Goal: Ask a question: Seek information or help from site administrators or community

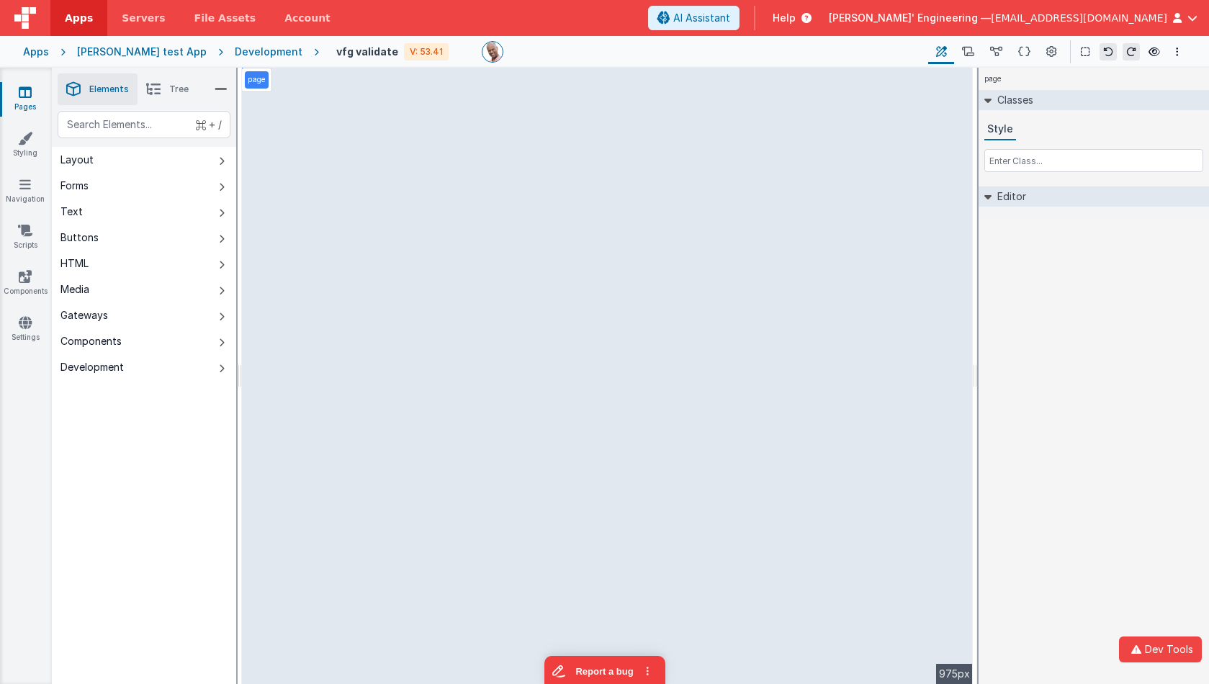
click at [1098, 309] on div "page Classes Style Editor DEV: Focus DEV: builderToggleConditionalCSS DEV: Remo…" at bounding box center [1094, 376] width 230 height 616
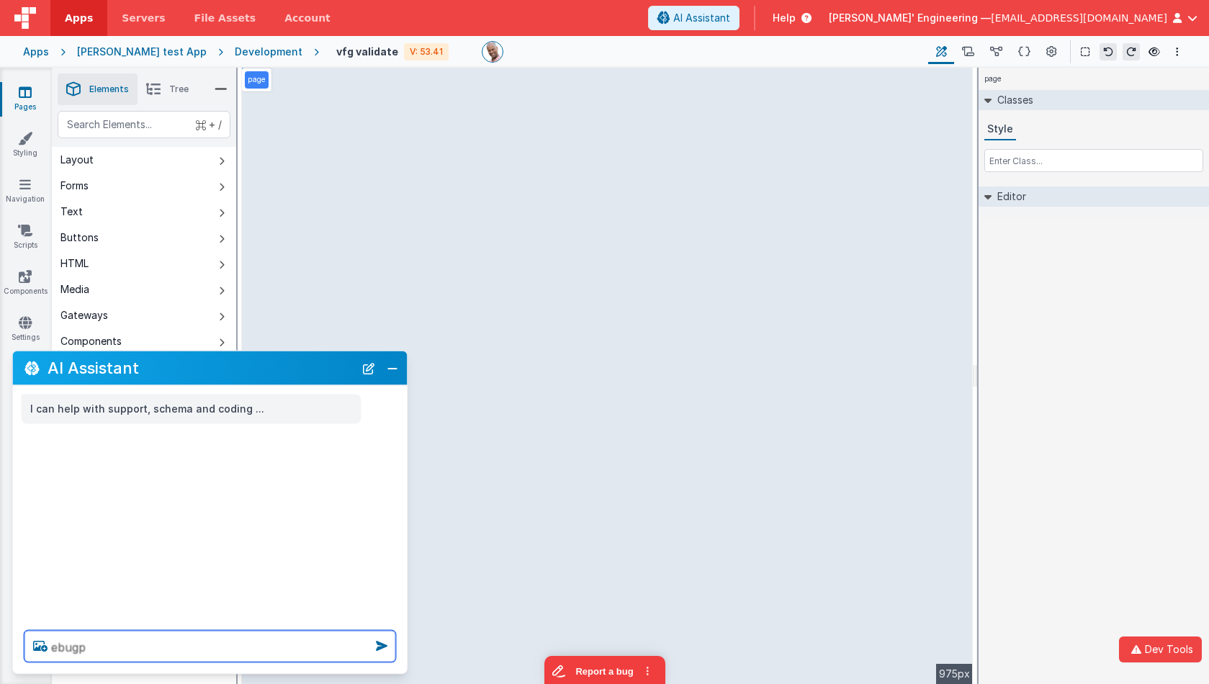
type textarea "ebugp"
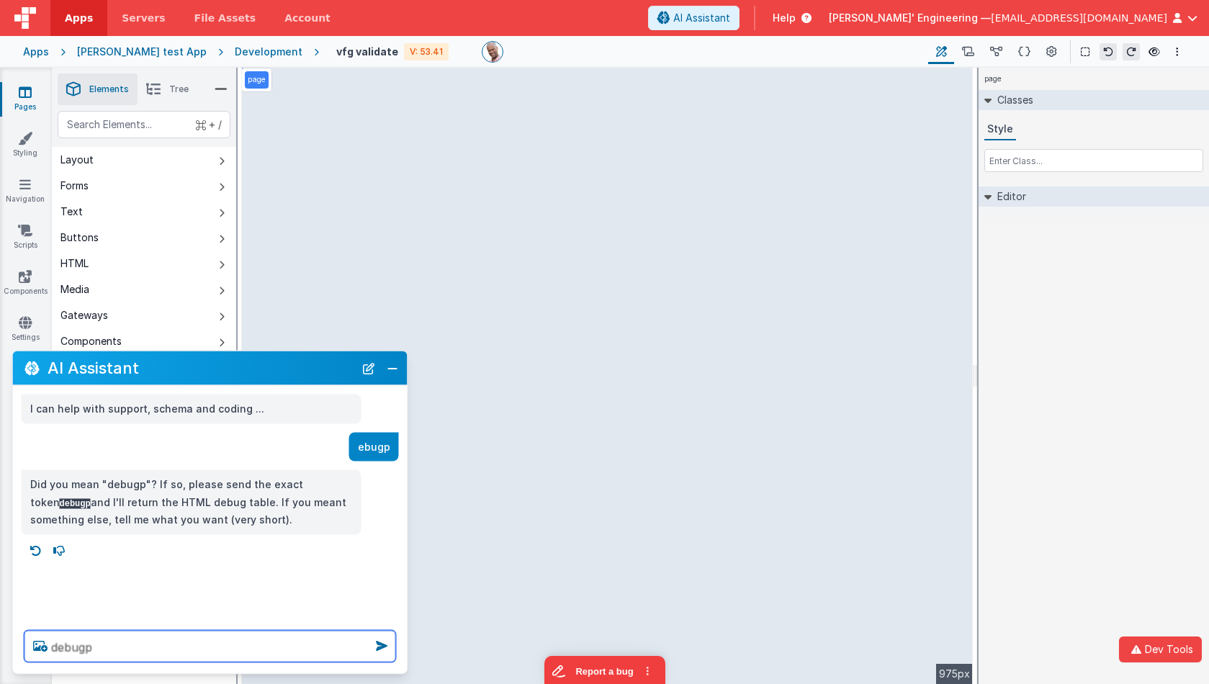
type textarea "debugp"
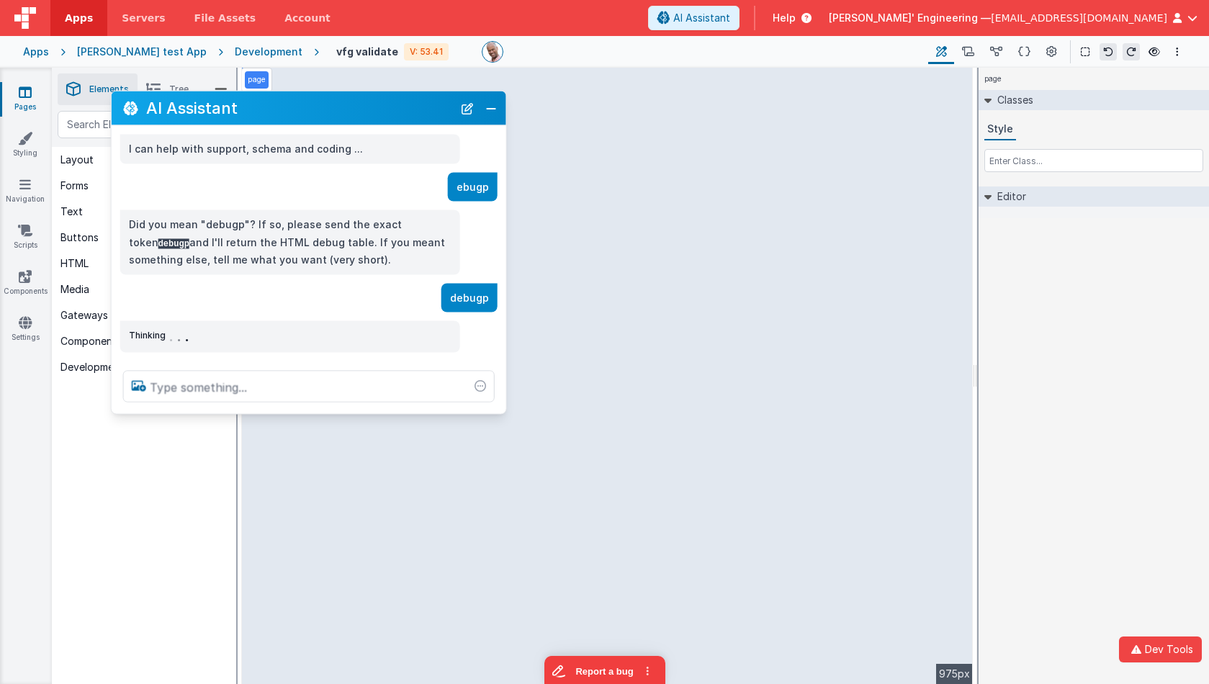
drag, startPoint x: 161, startPoint y: 377, endPoint x: 260, endPoint y: 117, distance: 278.0
click at [260, 117] on h2 "AI Assistant" at bounding box center [299, 108] width 307 height 24
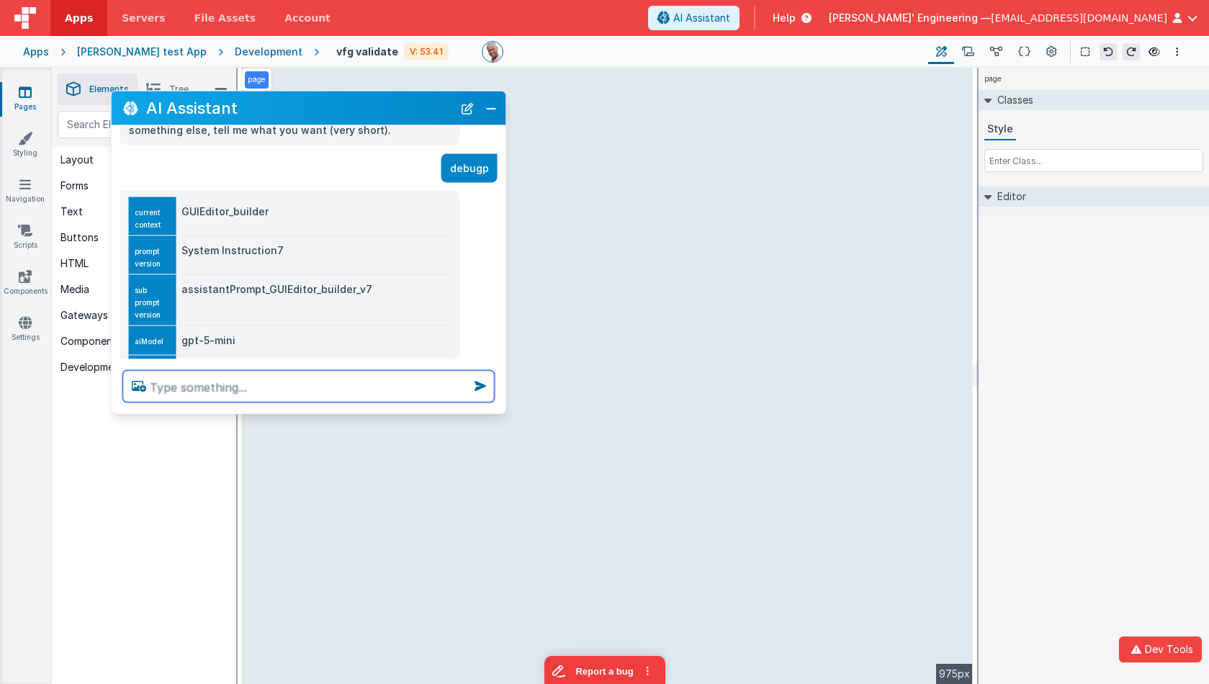
scroll to position [129, 0]
click at [323, 290] on td "assistantPrompt_GUIEditor_builder_v7" at bounding box center [313, 300] width 275 height 51
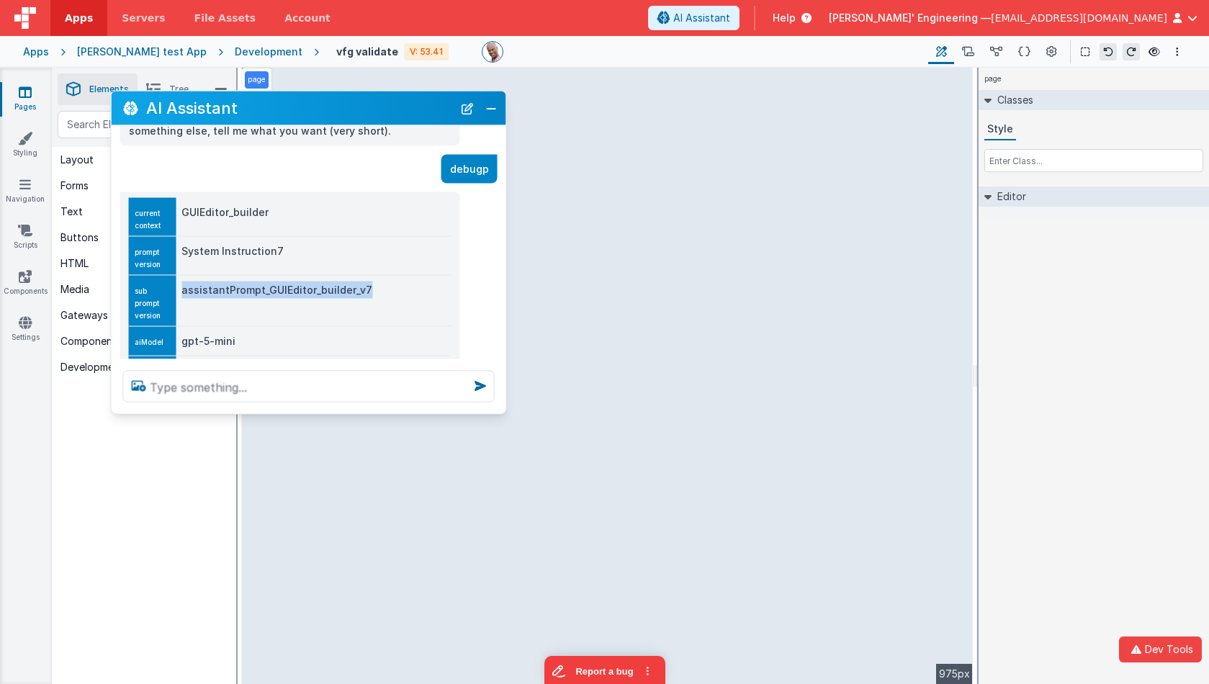
click at [323, 290] on td "assistantPrompt_GUIEditor_builder_v7" at bounding box center [313, 300] width 275 height 51
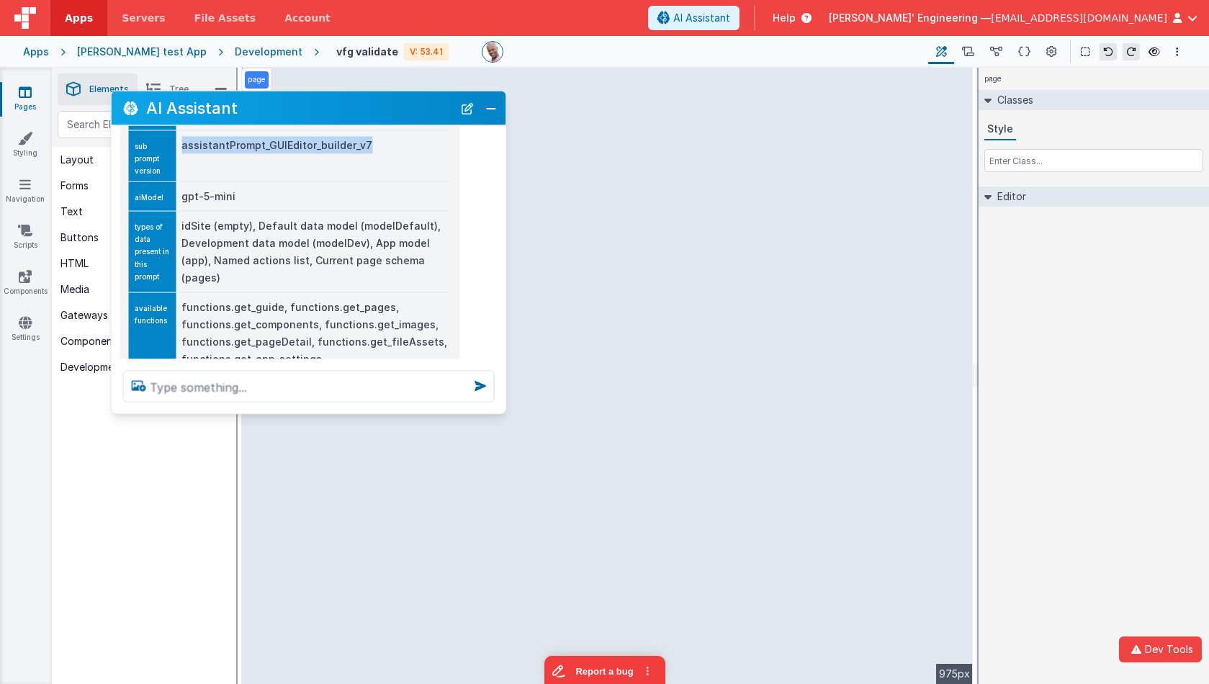
scroll to position [350, 0]
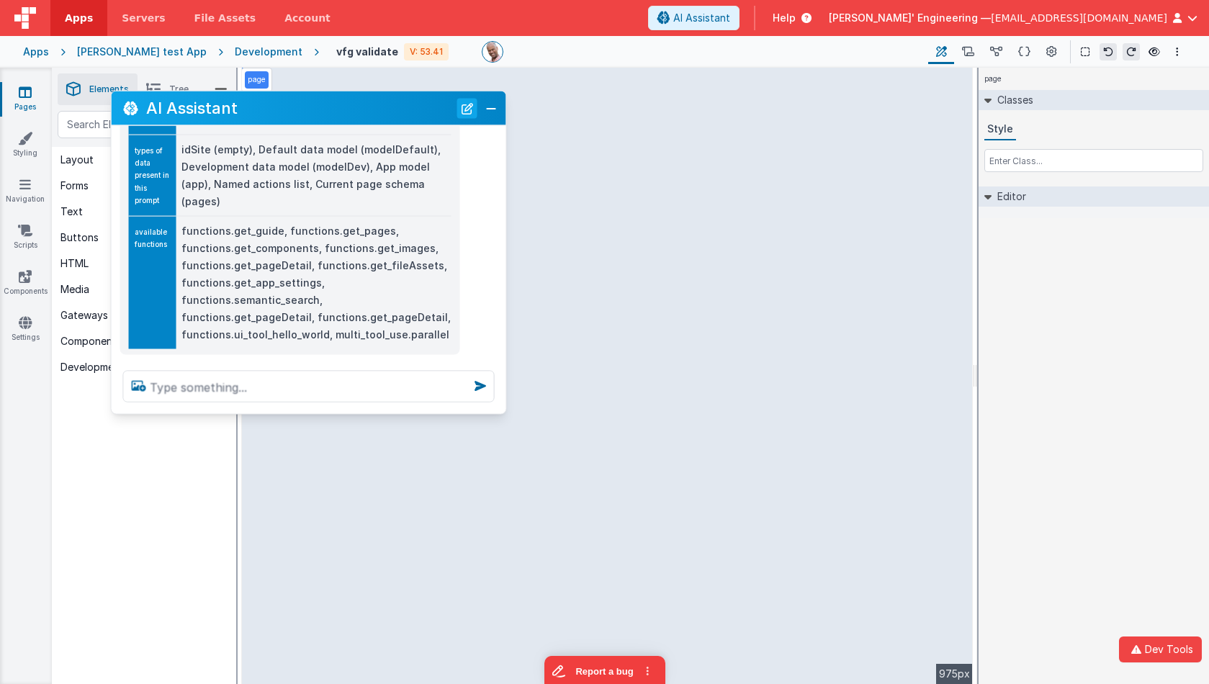
click at [467, 105] on button "New Chat" at bounding box center [467, 108] width 20 height 20
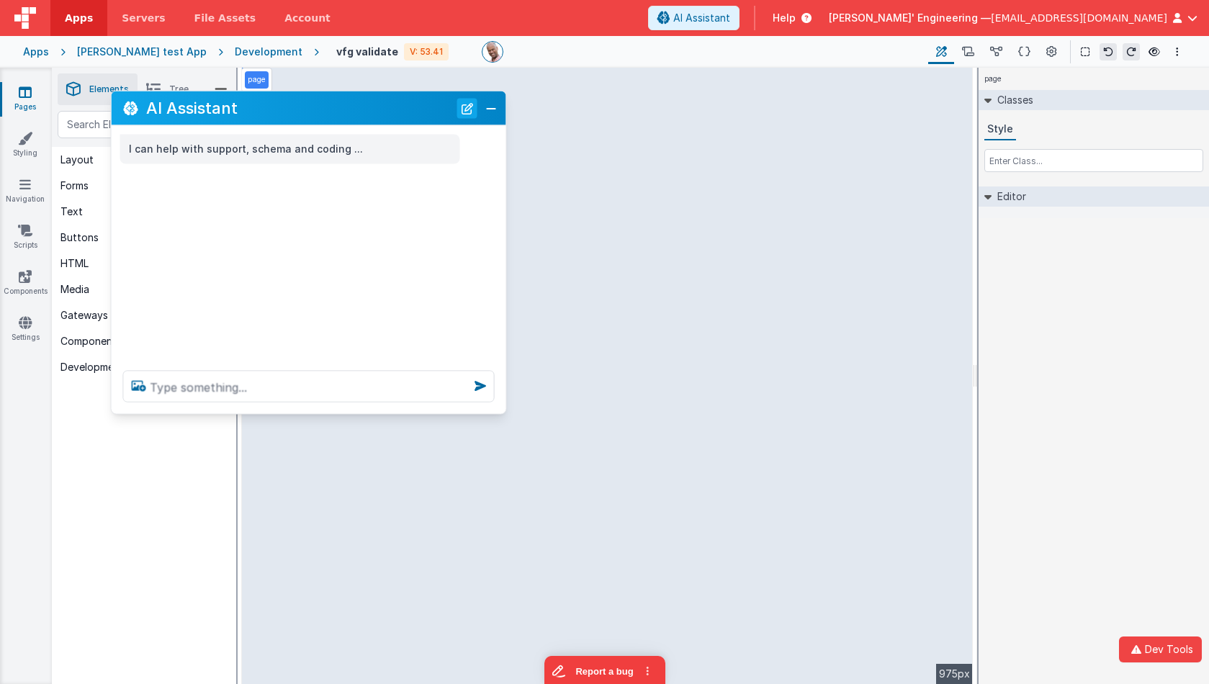
scroll to position [0, 0]
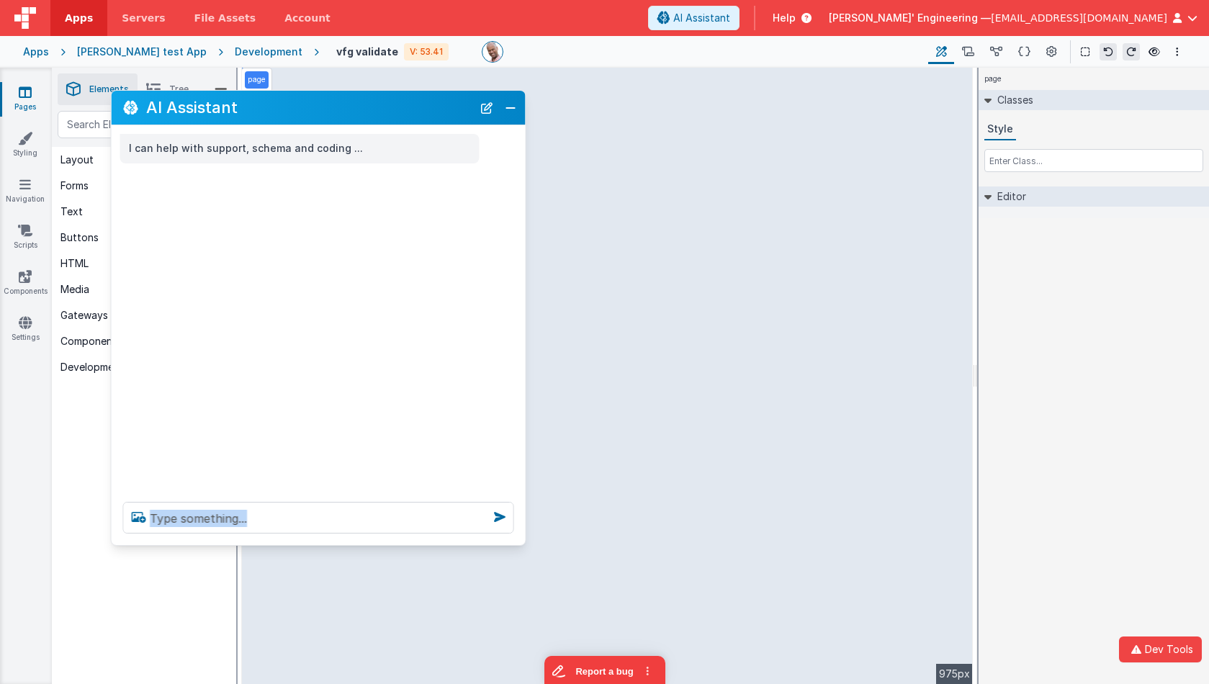
drag, startPoint x: 501, startPoint y: 436, endPoint x: 542, endPoint y: 581, distance: 151.1
click at [526, 545] on div at bounding box center [319, 517] width 414 height 55
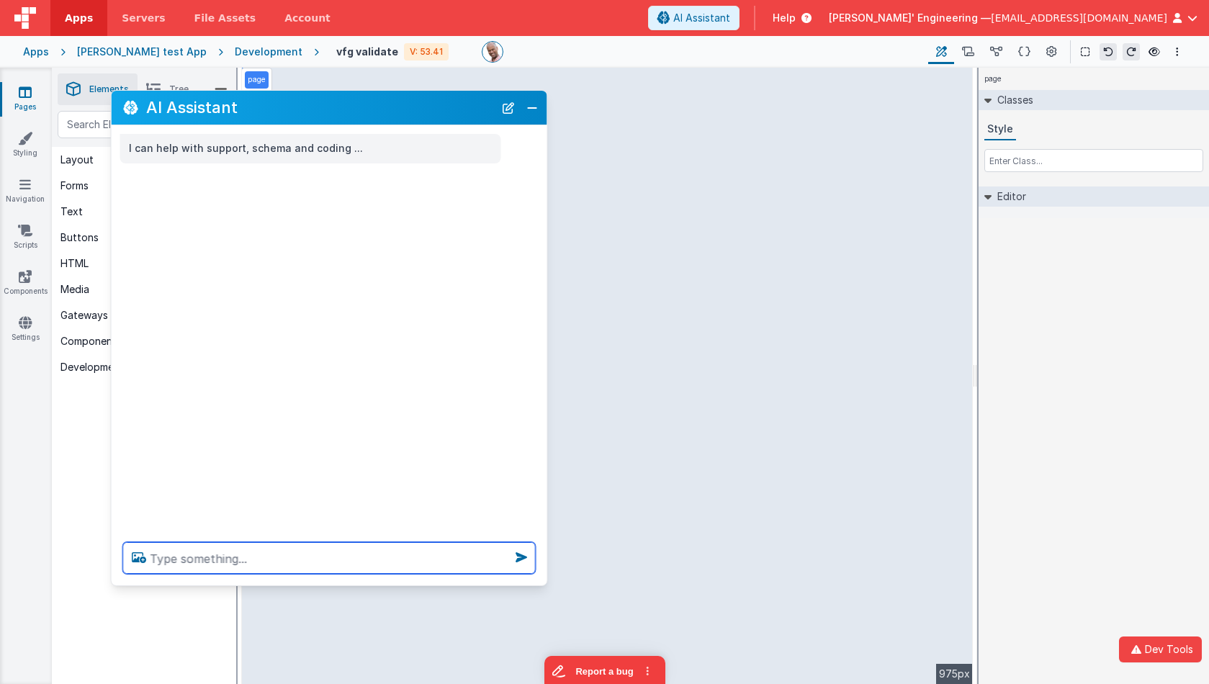
click at [395, 567] on textarea at bounding box center [329, 558] width 413 height 32
type textarea "debugp"
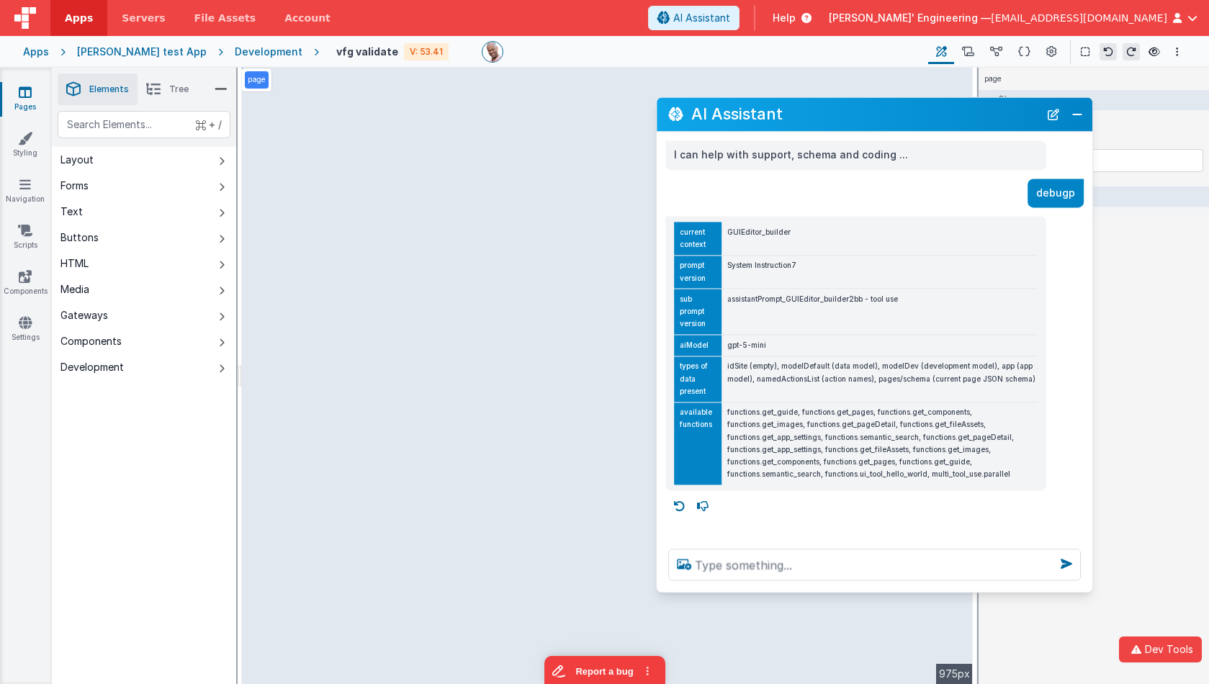
drag, startPoint x: 444, startPoint y: 109, endPoint x: 951, endPoint y: 107, distance: 507.6
click at [989, 116] on h2 "AI Assistant" at bounding box center [865, 114] width 348 height 24
type input "Enter Some Contacts (min. 2 max 4)"
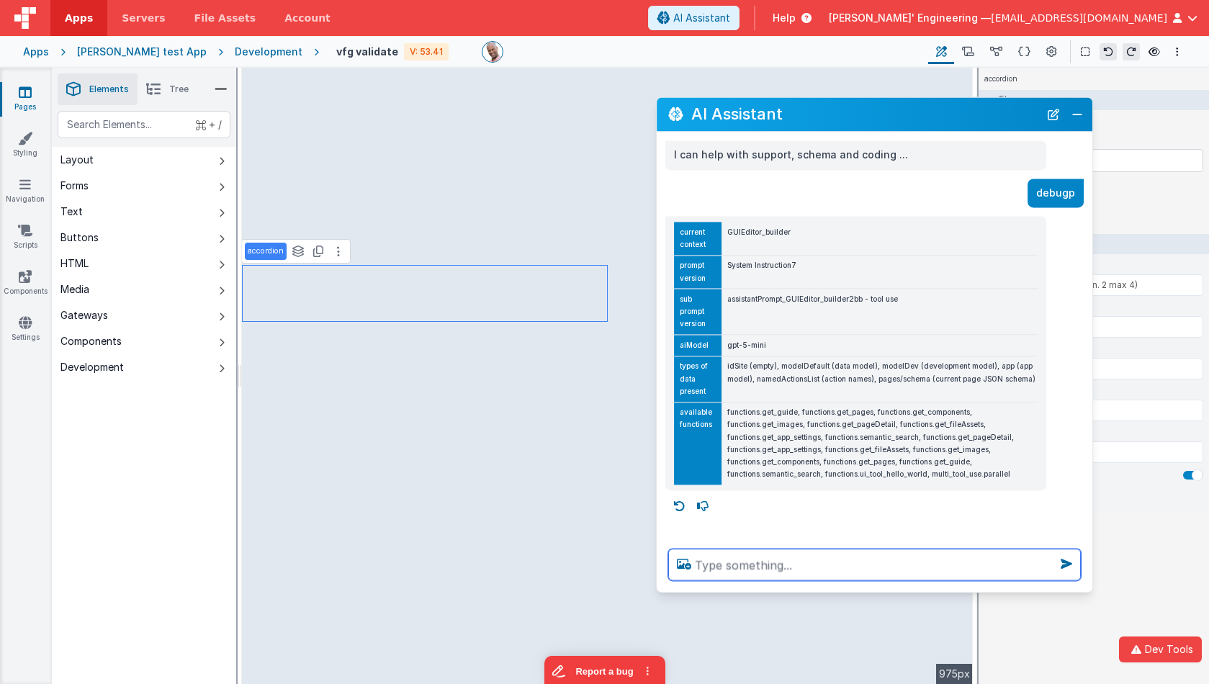
drag, startPoint x: 729, startPoint y: 573, endPoint x: 700, endPoint y: 560, distance: 31.6
click at [729, 573] on textarea at bounding box center [874, 565] width 413 height 32
type textarea "waht is this element"
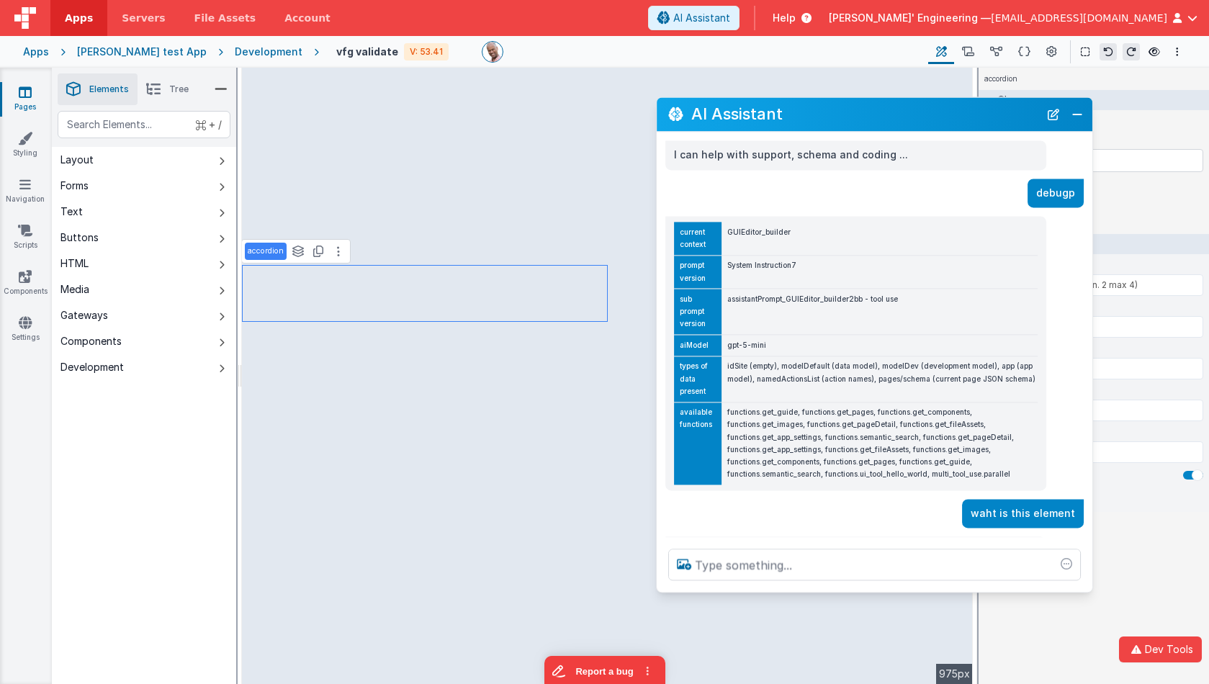
scroll to position [31, 0]
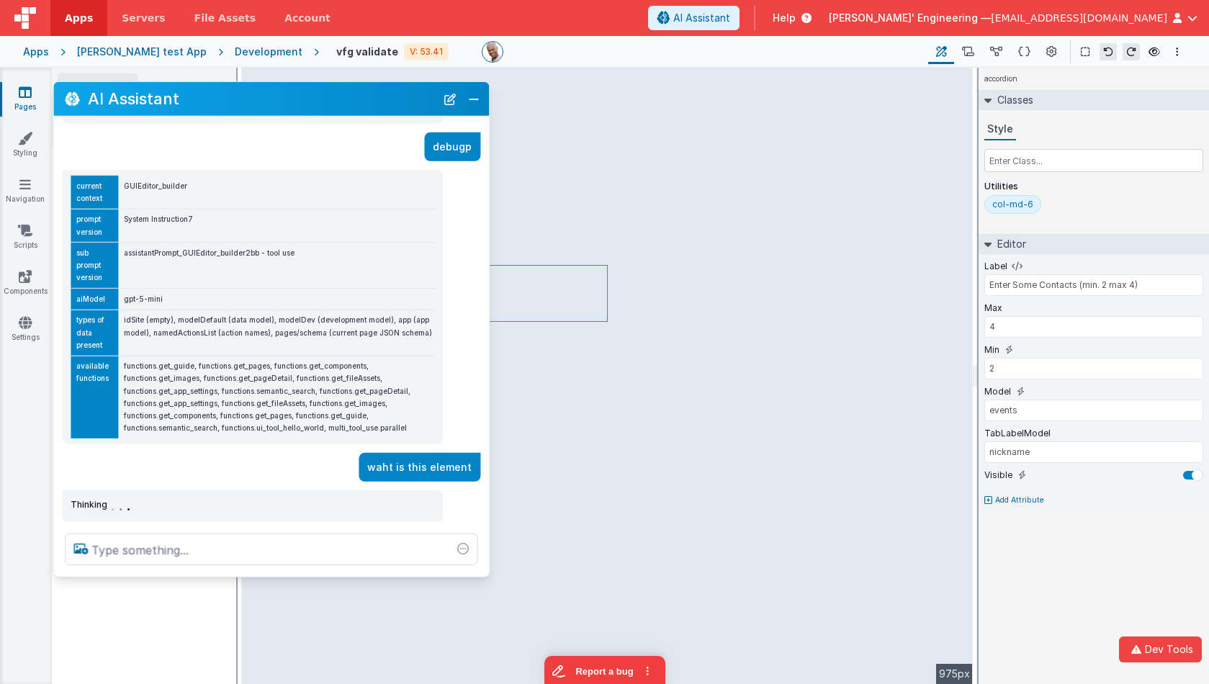
drag, startPoint x: 860, startPoint y: 121, endPoint x: 256, endPoint y: 106, distance: 603.6
click at [256, 106] on h2 "AI Assistant" at bounding box center [262, 99] width 348 height 24
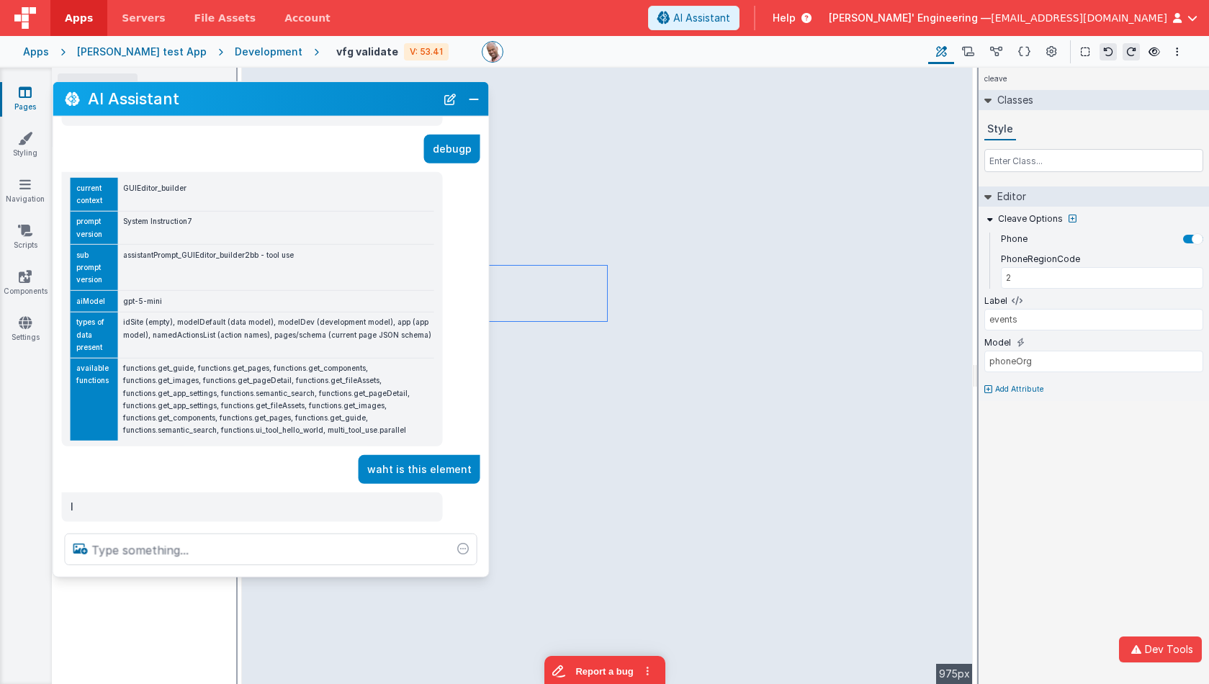
type input "US"
type input "Organization's Phone"
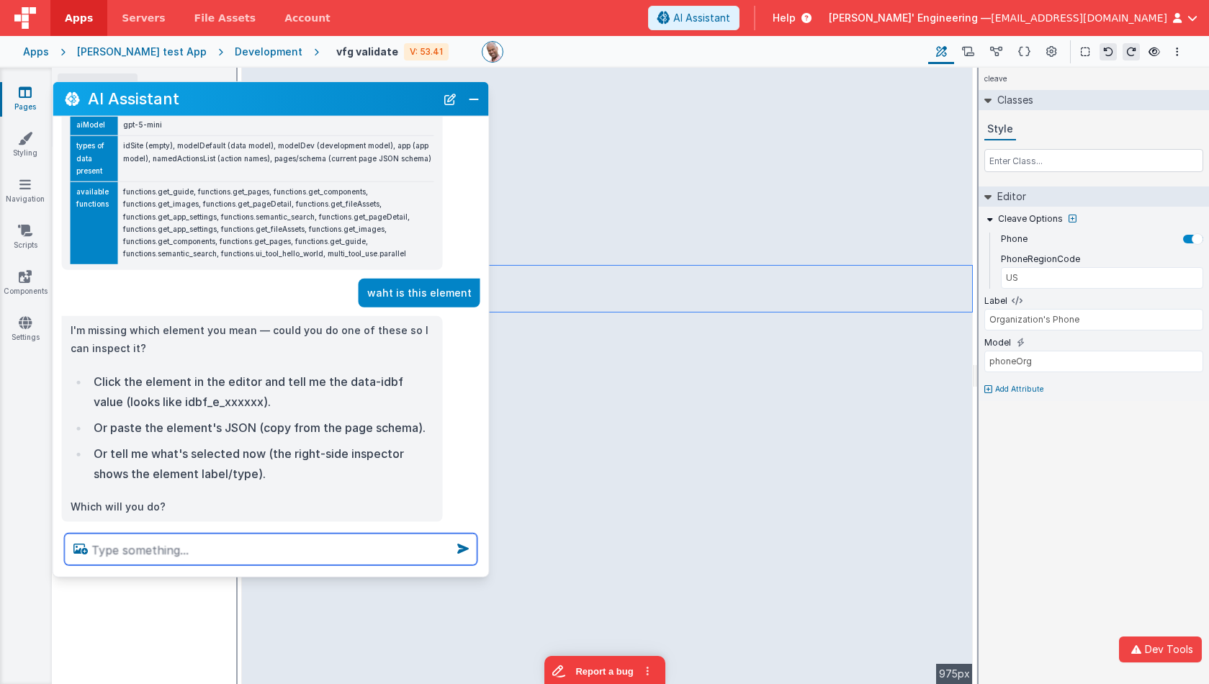
scroll to position [233, 0]
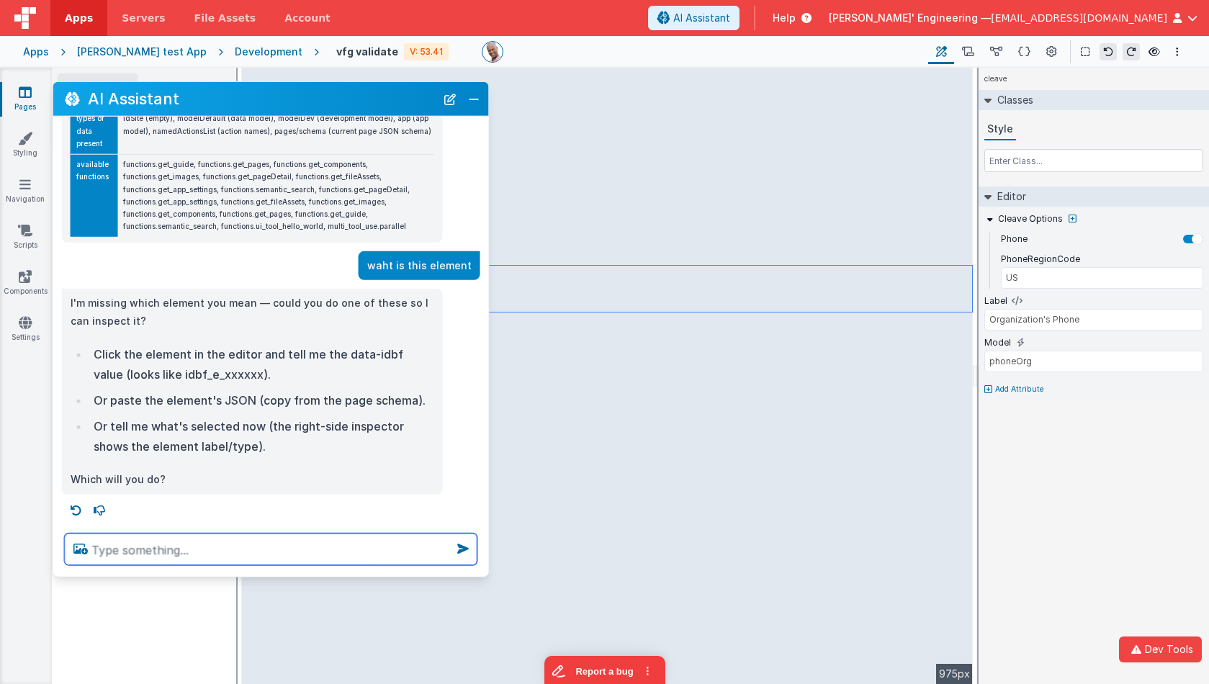
click at [183, 554] on textarea at bounding box center [271, 550] width 413 height 32
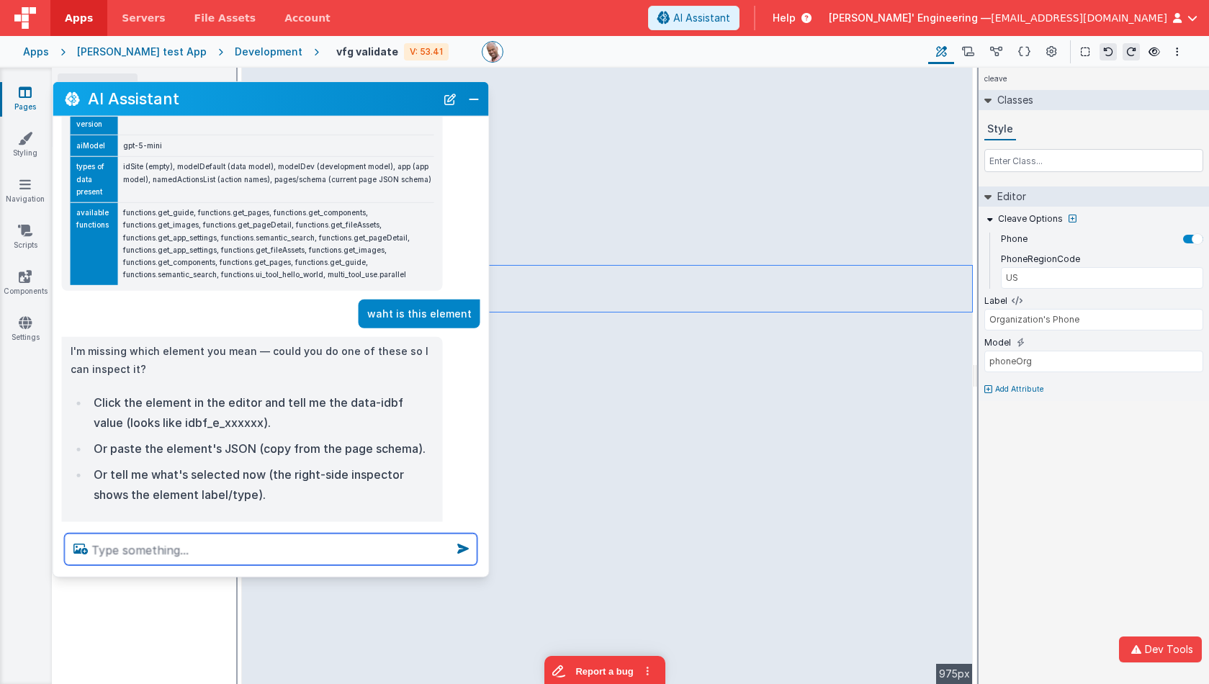
scroll to position [179, 0]
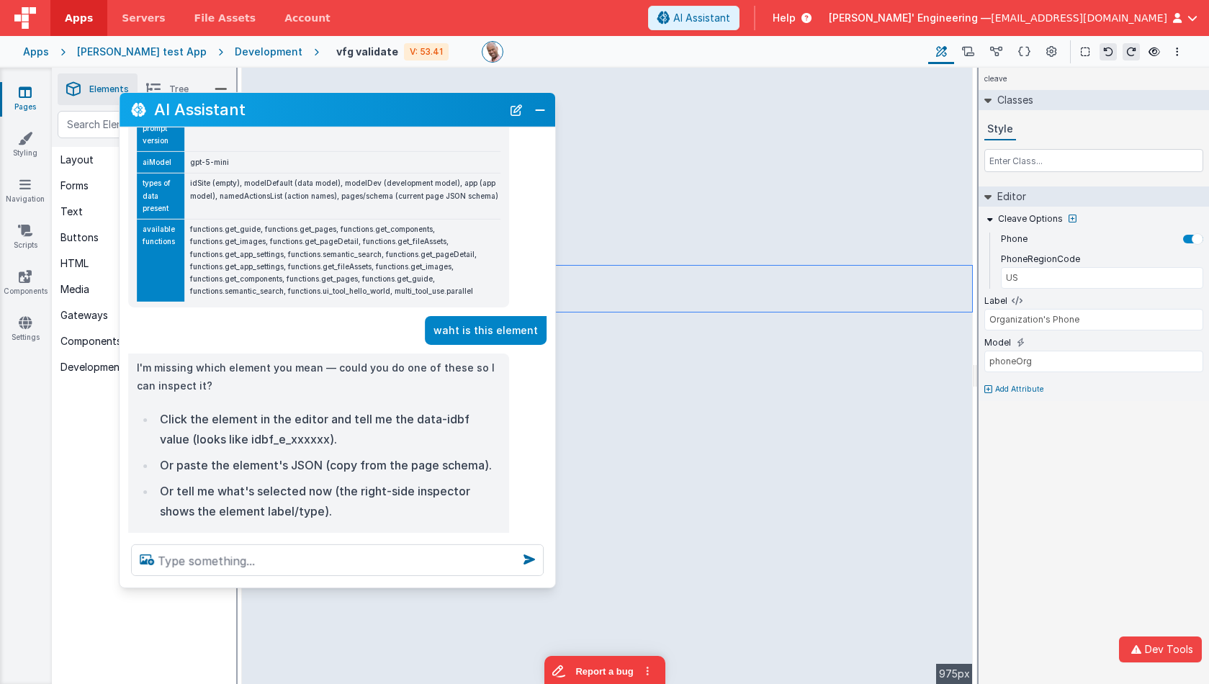
drag, startPoint x: 183, startPoint y: 104, endPoint x: 250, endPoint y: 114, distance: 67.8
click at [250, 114] on h2 "AI Assistant" at bounding box center [328, 110] width 348 height 24
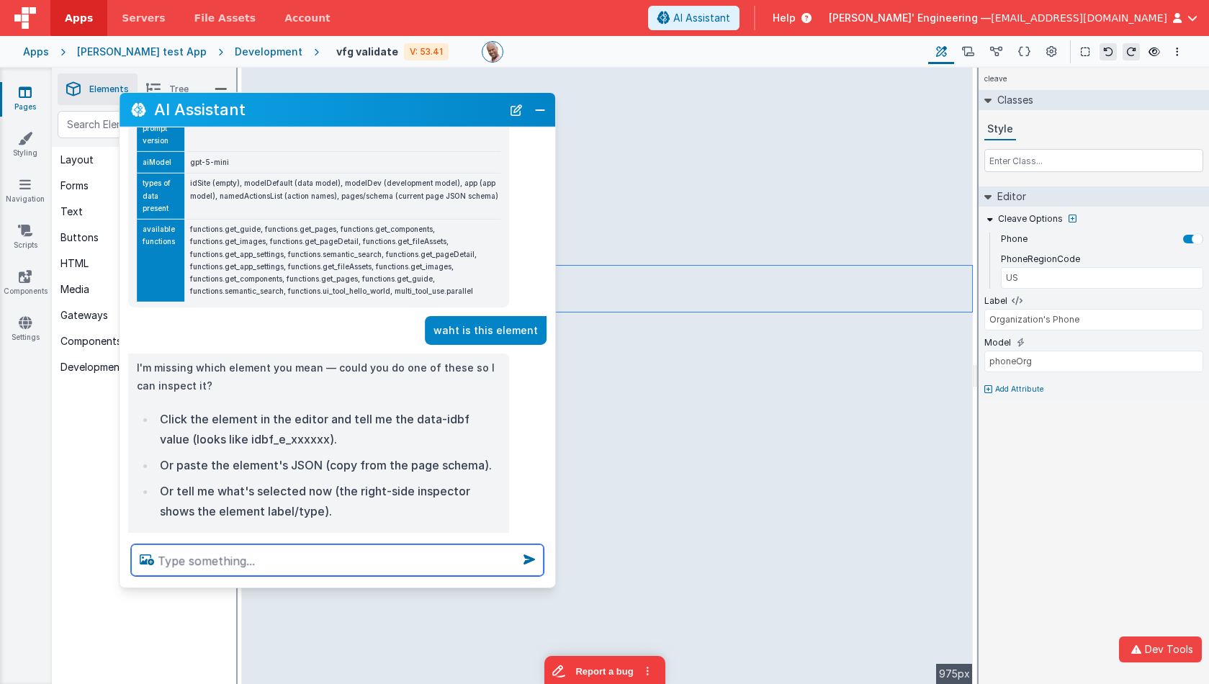
click at [200, 567] on textarea at bounding box center [337, 560] width 413 height 32
type textarea "do you see page schema"
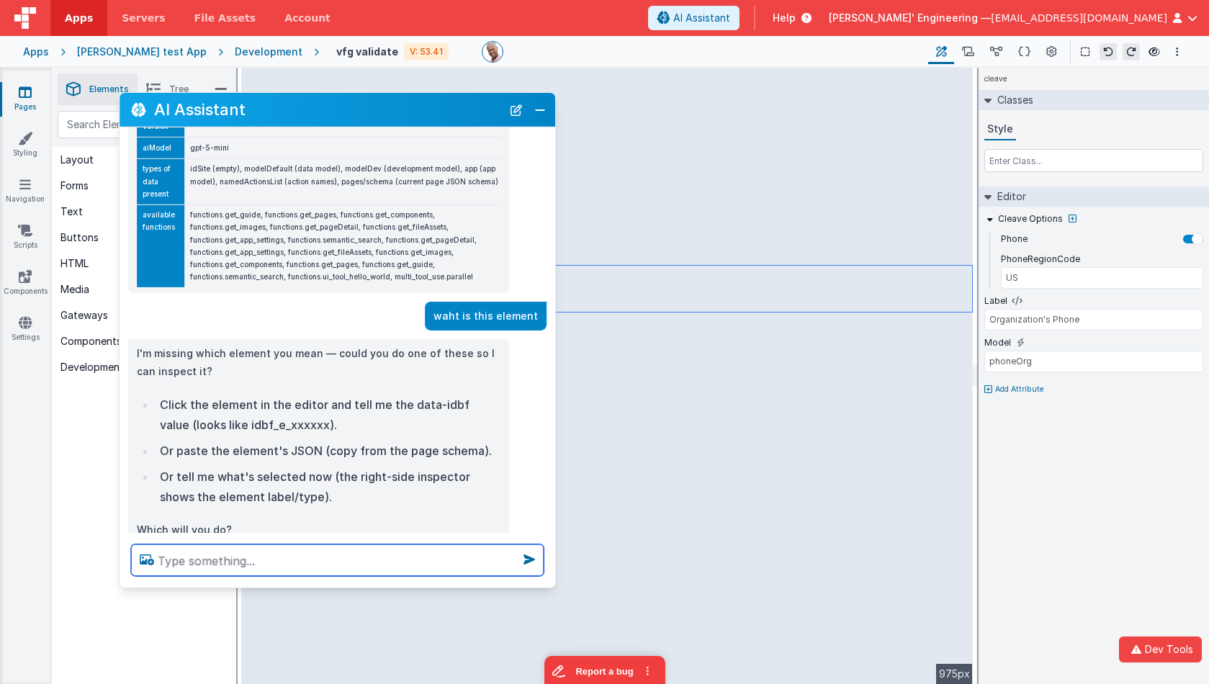
scroll to position [171, 0]
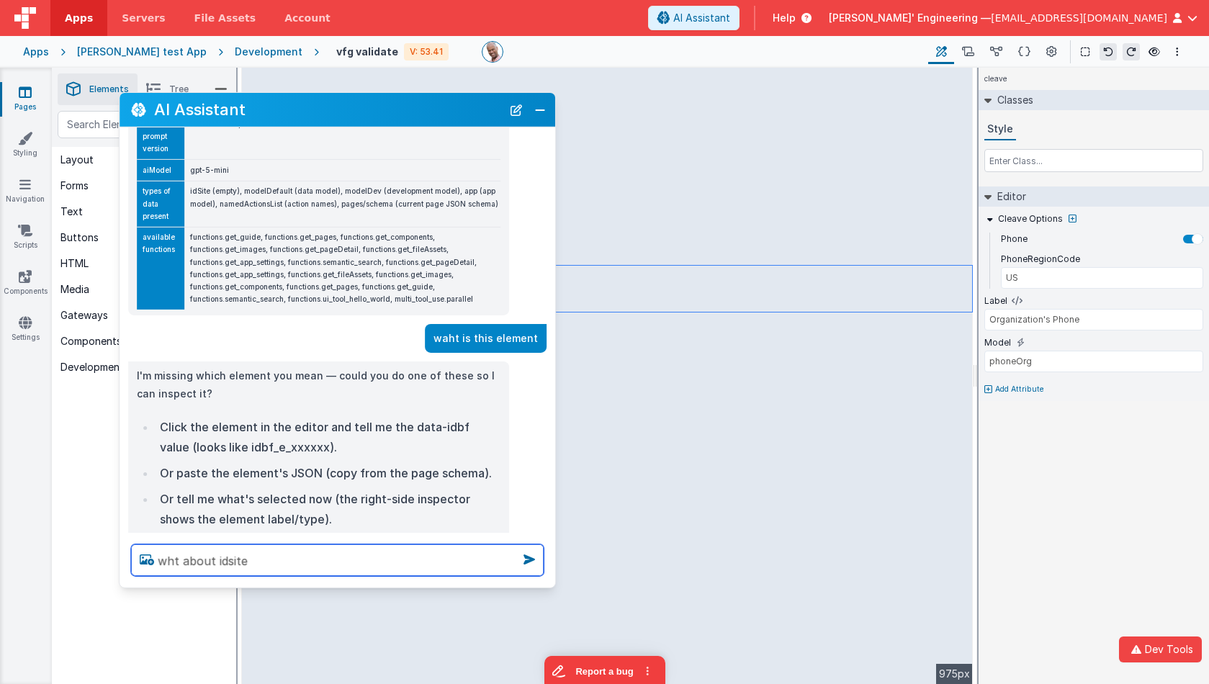
type textarea "wht about idsite"
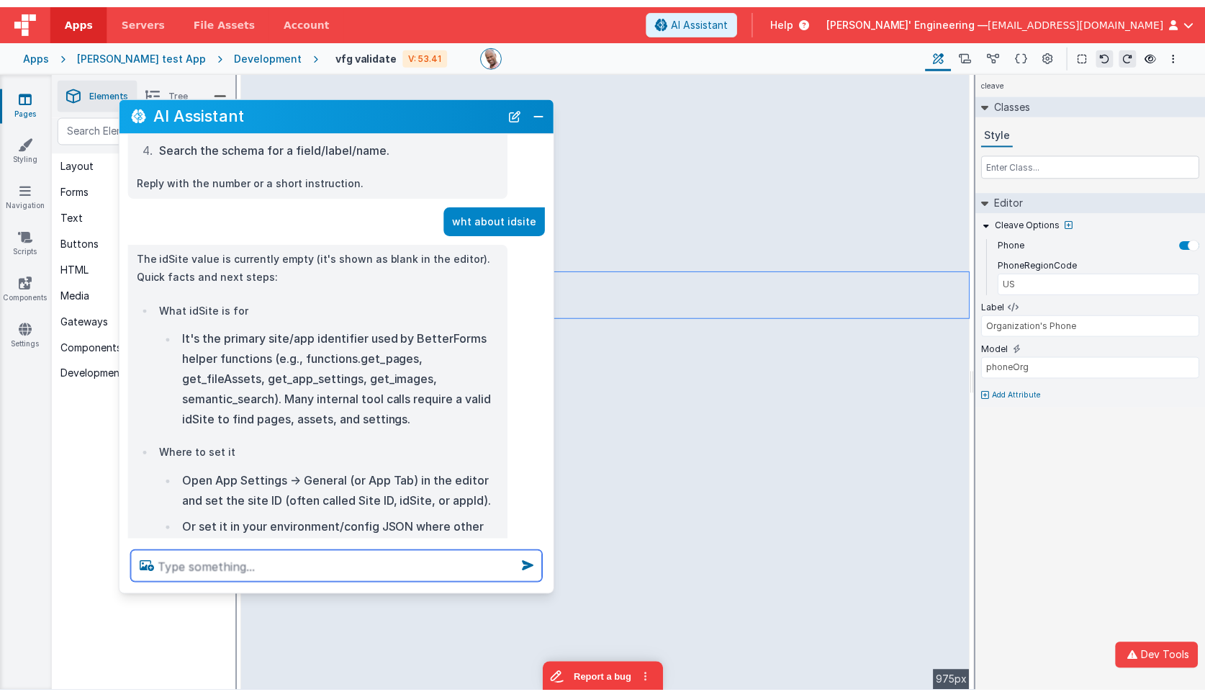
scroll to position [833, 0]
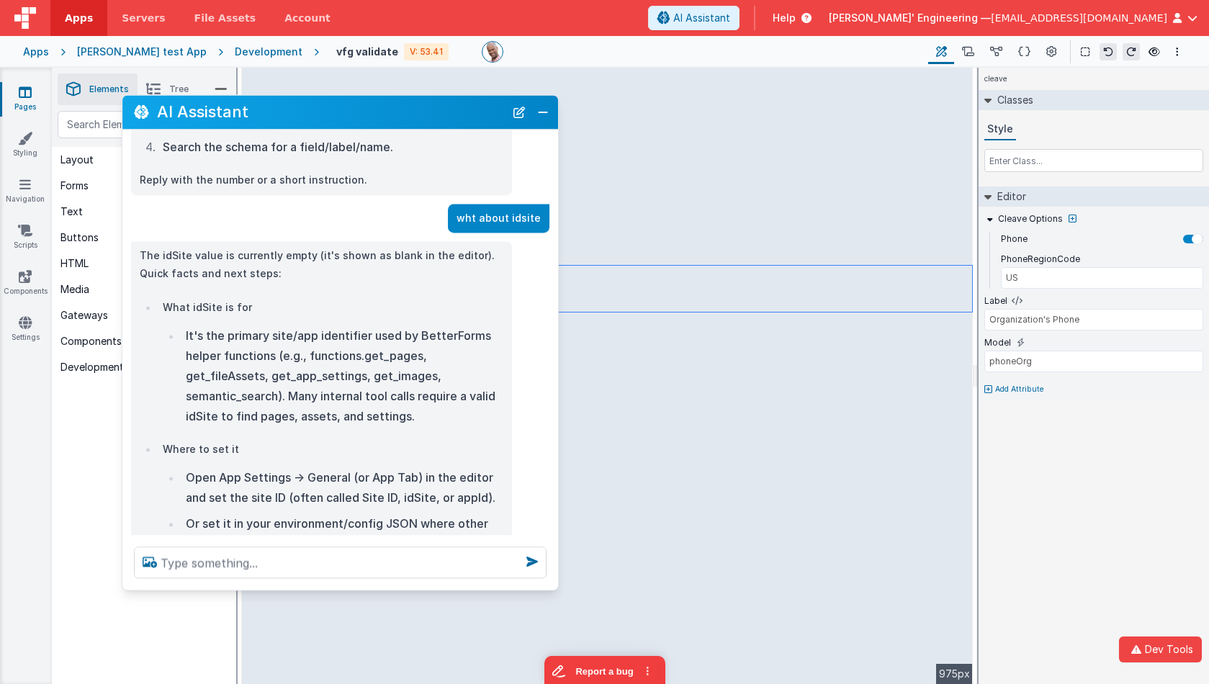
click at [297, 125] on div "AI Assistant" at bounding box center [340, 112] width 436 height 34
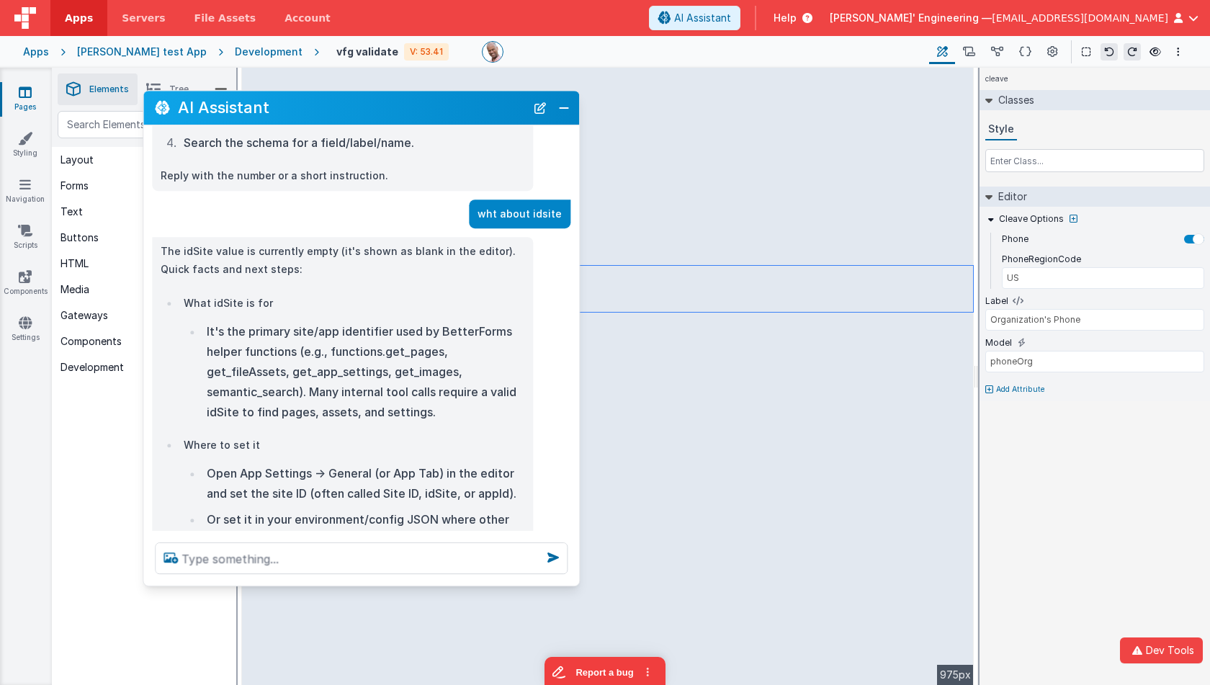
drag, startPoint x: 253, startPoint y: 114, endPoint x: 274, endPoint y: 109, distance: 21.5
click at [274, 109] on h2 "AI Assistant" at bounding box center [352, 108] width 348 height 24
click at [563, 112] on button "Close" at bounding box center [563, 108] width 19 height 20
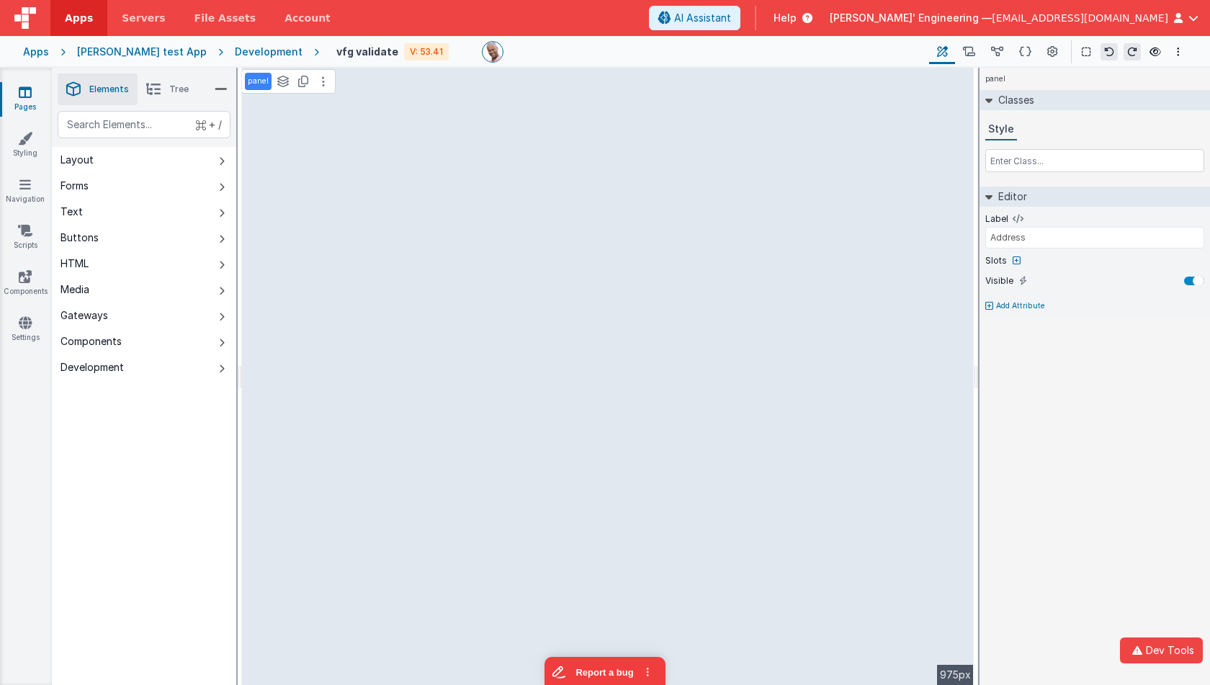
click at [261, 57] on div "Development" at bounding box center [269, 52] width 68 height 14
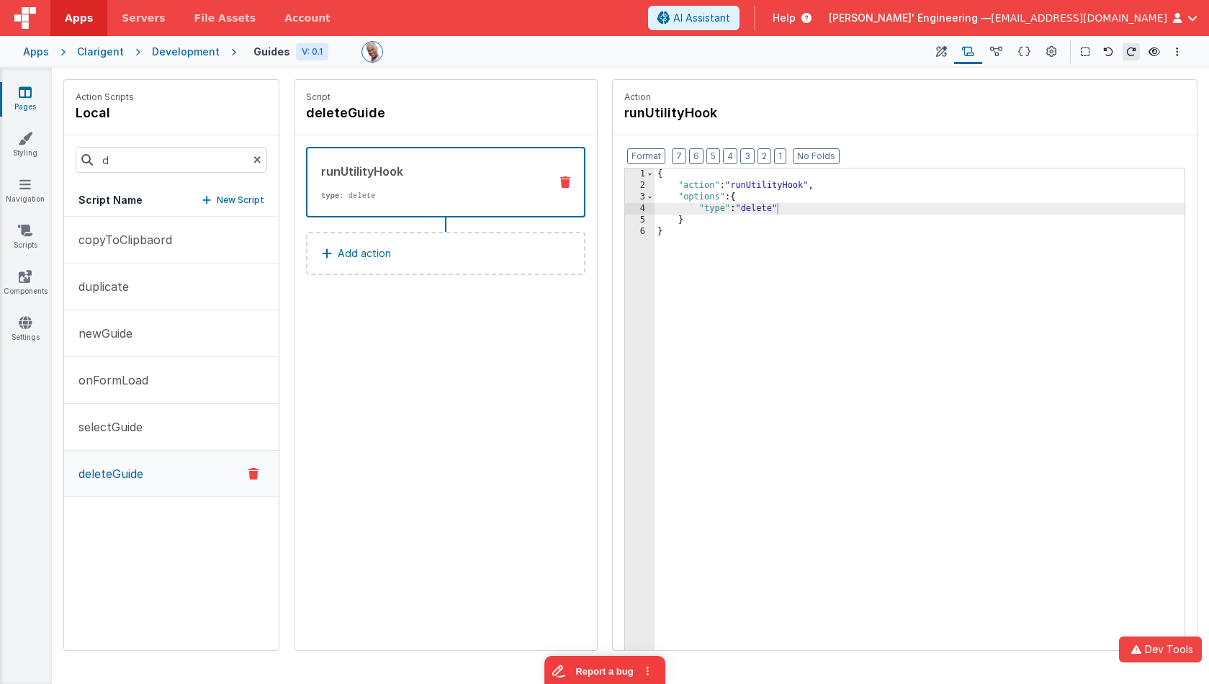
click at [573, 61] on div at bounding box center [638, 52] width 555 height 22
